Goal: Navigation & Orientation: Find specific page/section

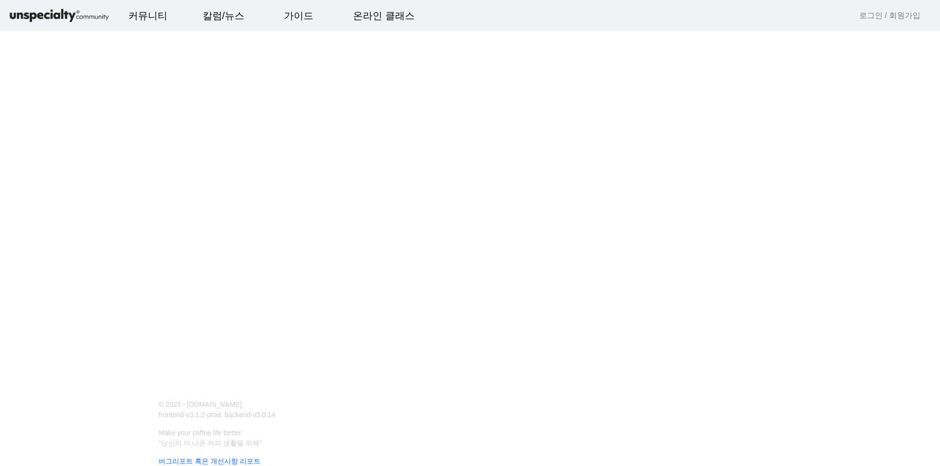
click at [57, 12] on img at bounding box center [59, 15] width 103 height 17
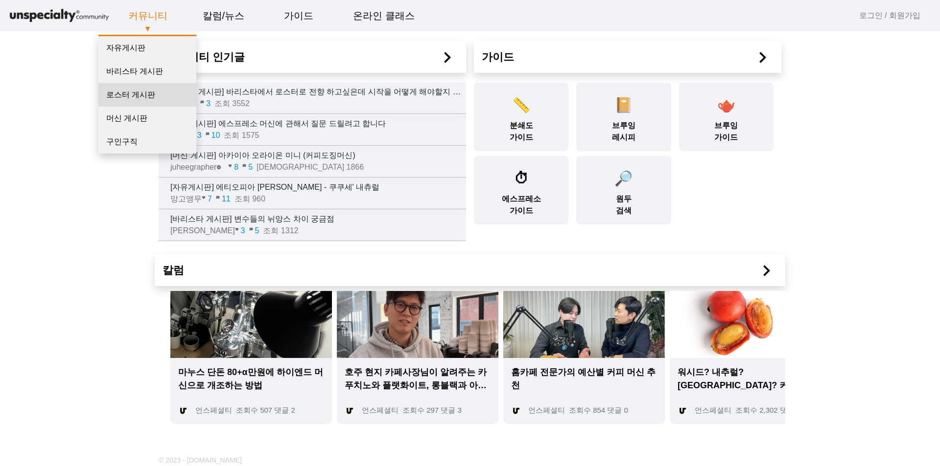
click at [137, 98] on link "로스터 게시판" at bounding box center [147, 94] width 98 height 23
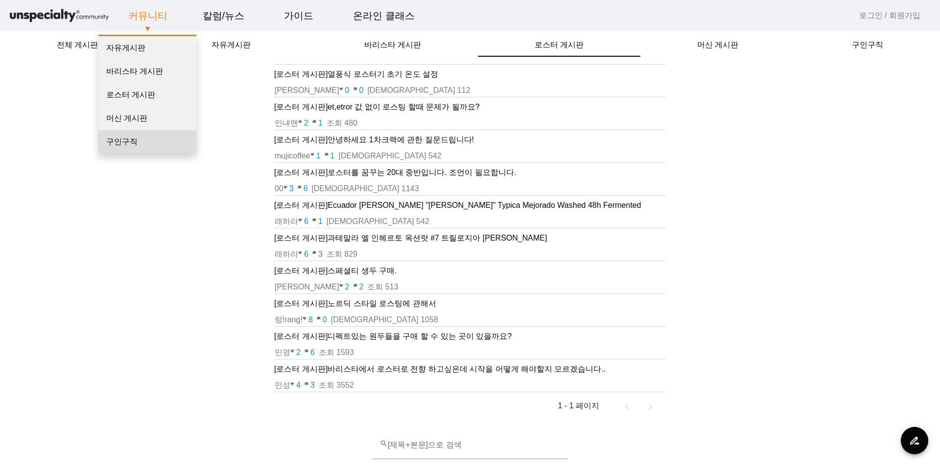
click at [155, 134] on link "구인구직" at bounding box center [147, 141] width 98 height 23
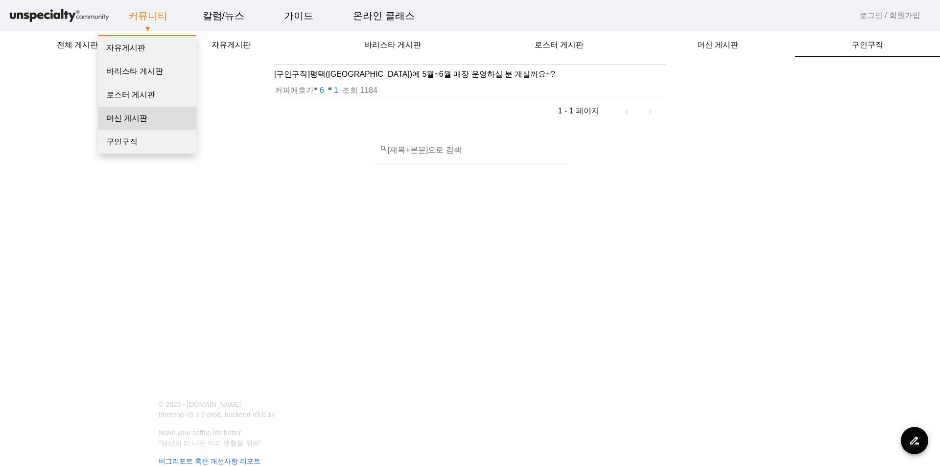
click at [157, 123] on link "머신 게시판" at bounding box center [147, 118] width 98 height 23
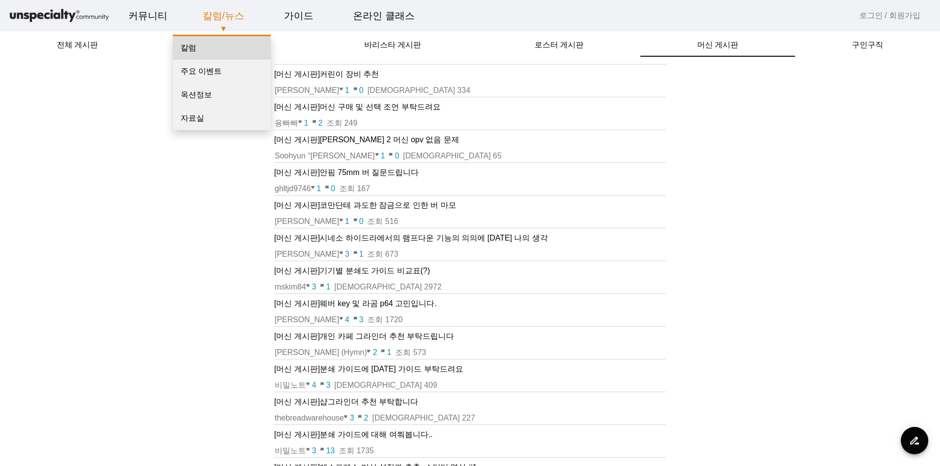
click at [225, 43] on link "칼럼" at bounding box center [222, 47] width 98 height 23
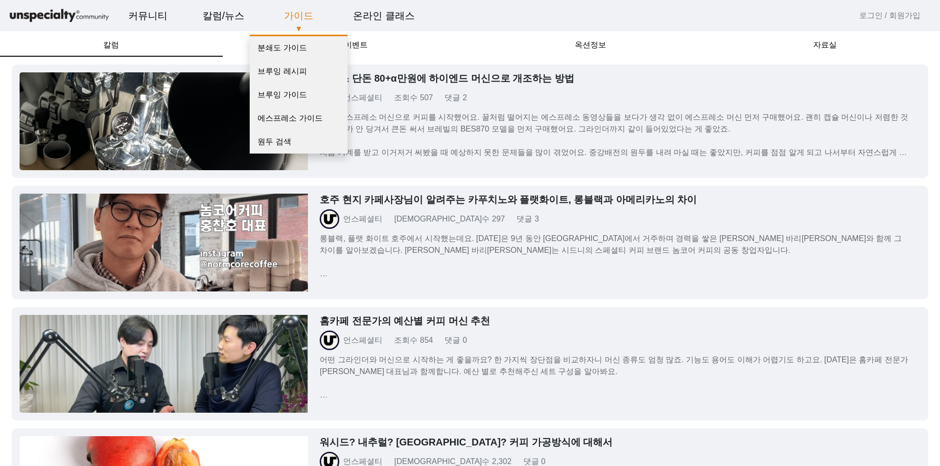
click at [293, 16] on link "가이드" at bounding box center [298, 15] width 45 height 26
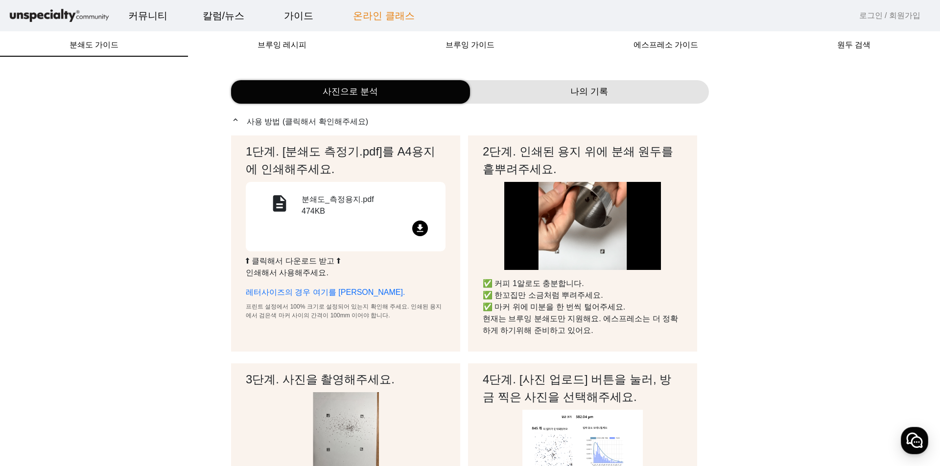
click at [376, 18] on link "온라인 클래스" at bounding box center [383, 15] width 77 height 26
